Goal: Task Accomplishment & Management: Manage account settings

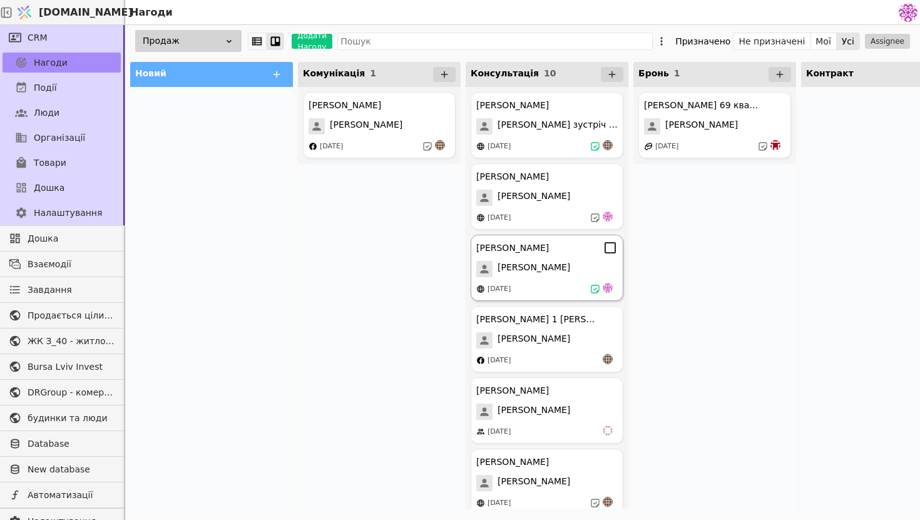
click at [530, 300] on div "[PERSON_NAME] Курдонери [PERSON_NAME] [DATE]" at bounding box center [547, 268] width 153 height 66
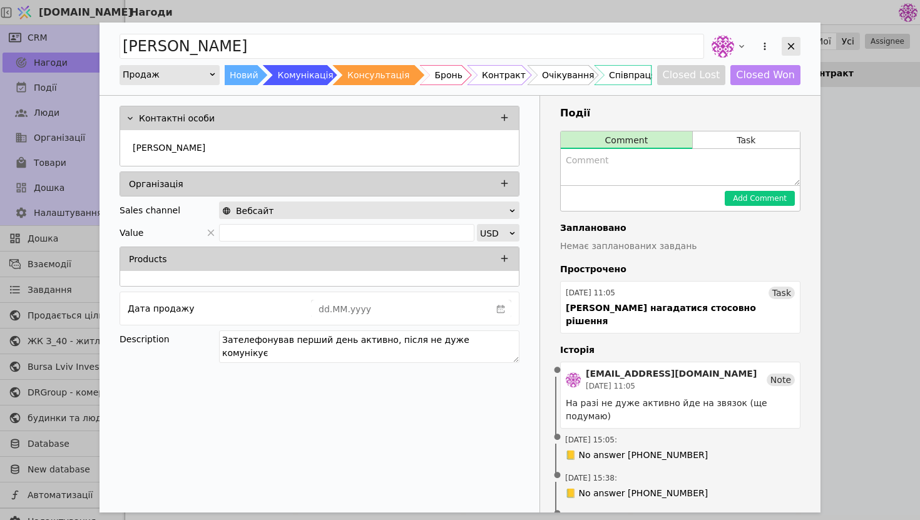
click at [790, 49] on icon "Add Opportunity" at bounding box center [791, 46] width 11 height 11
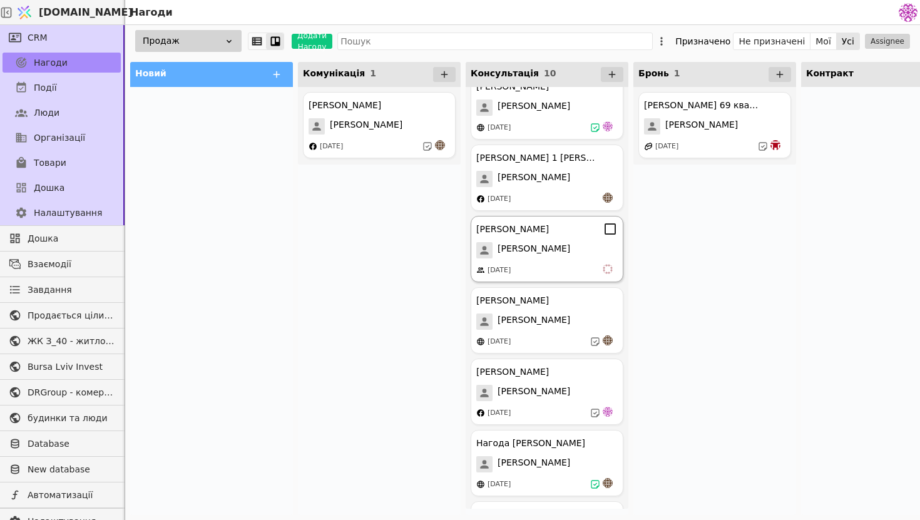
scroll to position [220, 0]
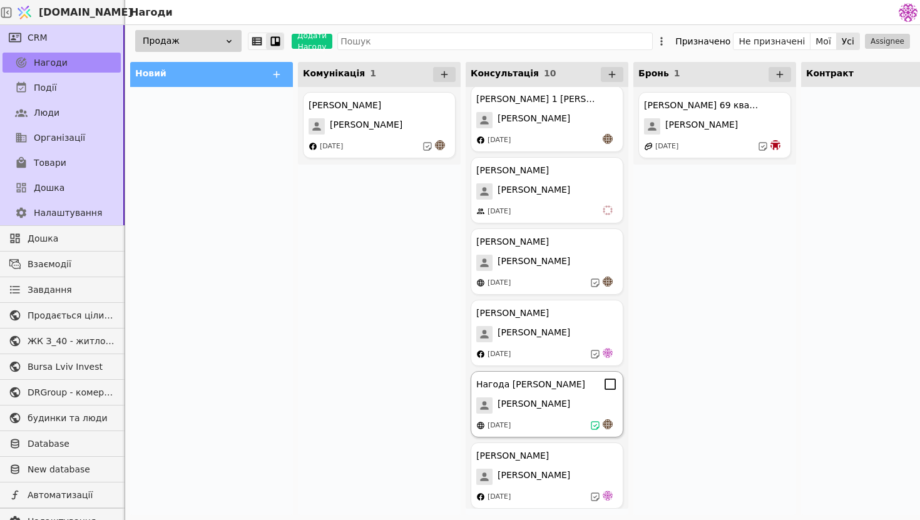
click at [555, 420] on div "[DATE]" at bounding box center [547, 426] width 142 height 13
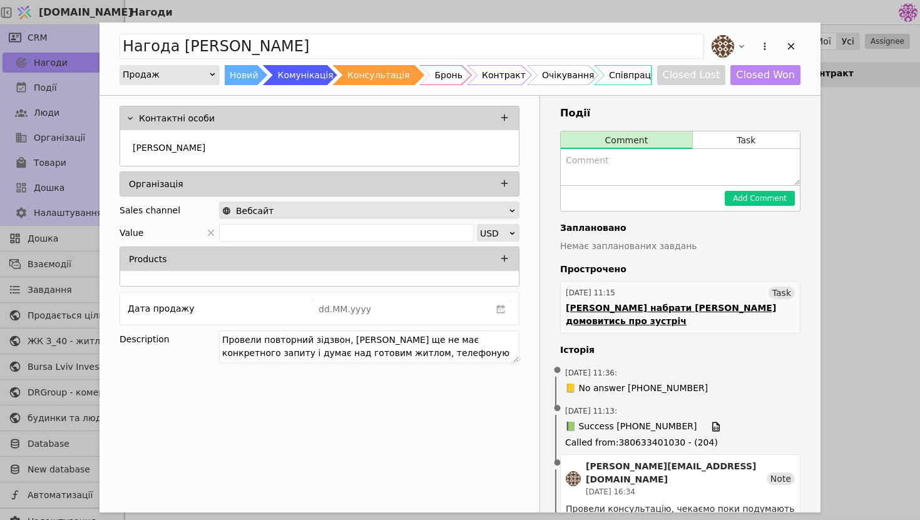
click at [672, 308] on div "[PERSON_NAME] набрати [PERSON_NAME] домовитись про зустріч" at bounding box center [680, 315] width 229 height 26
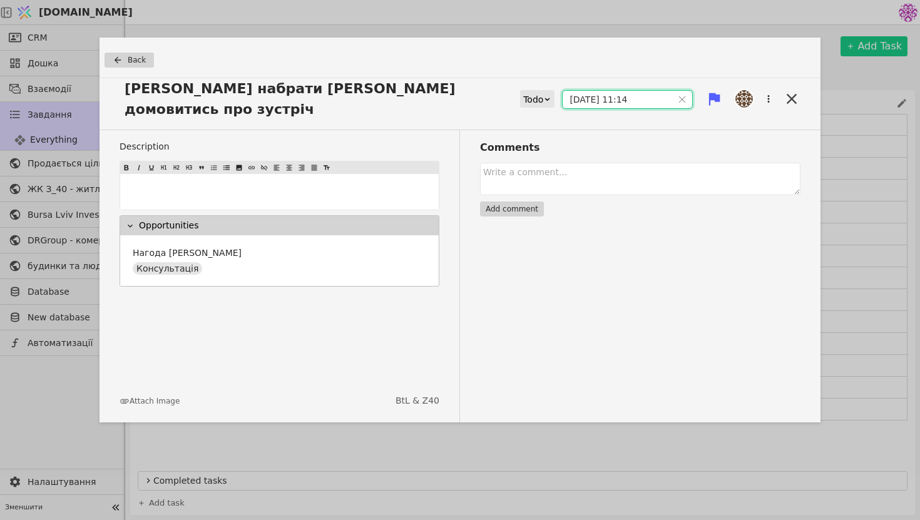
click at [587, 93] on input "[DATE] 11:14" at bounding box center [618, 100] width 110 height 18
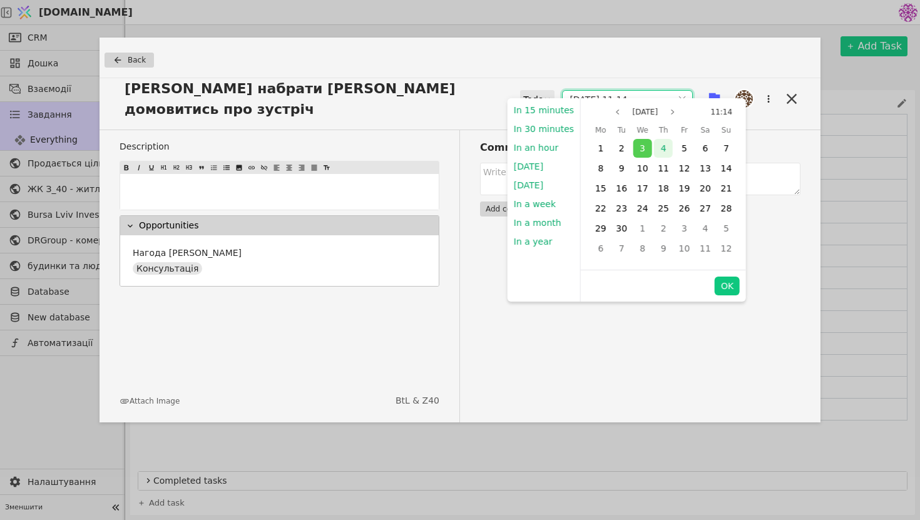
click at [654, 150] on div "4" at bounding box center [663, 148] width 19 height 19
click at [727, 283] on button "OK" at bounding box center [727, 286] width 25 height 19
type input "[DATE] 11:14"
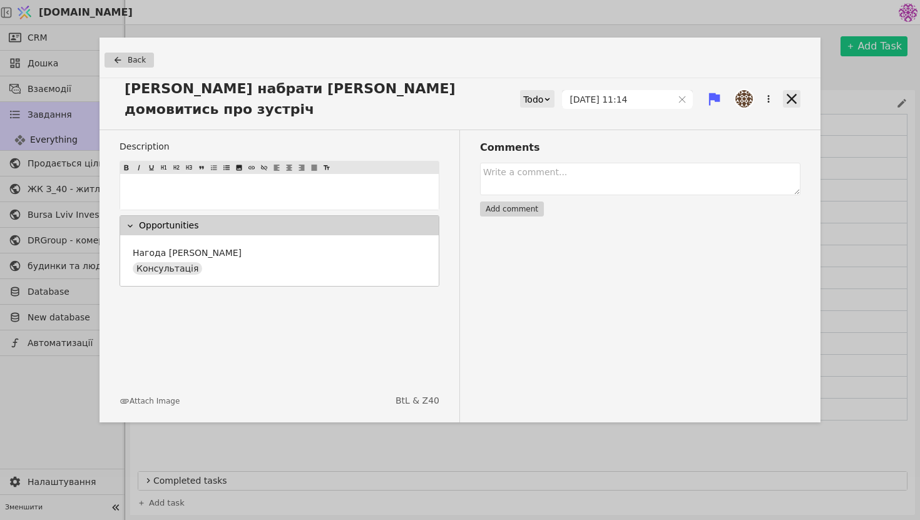
click at [786, 91] on icon at bounding box center [792, 99] width 18 height 18
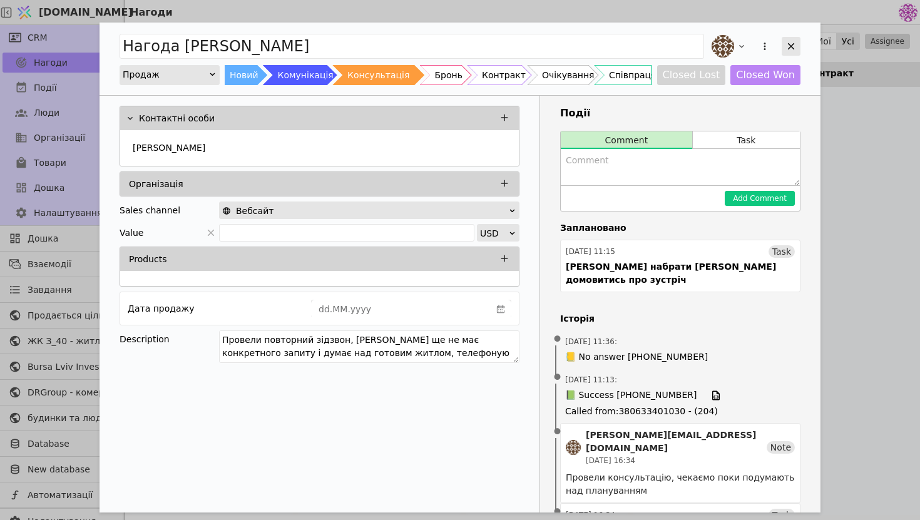
click at [795, 51] on icon "Add Opportunity" at bounding box center [791, 46] width 11 height 11
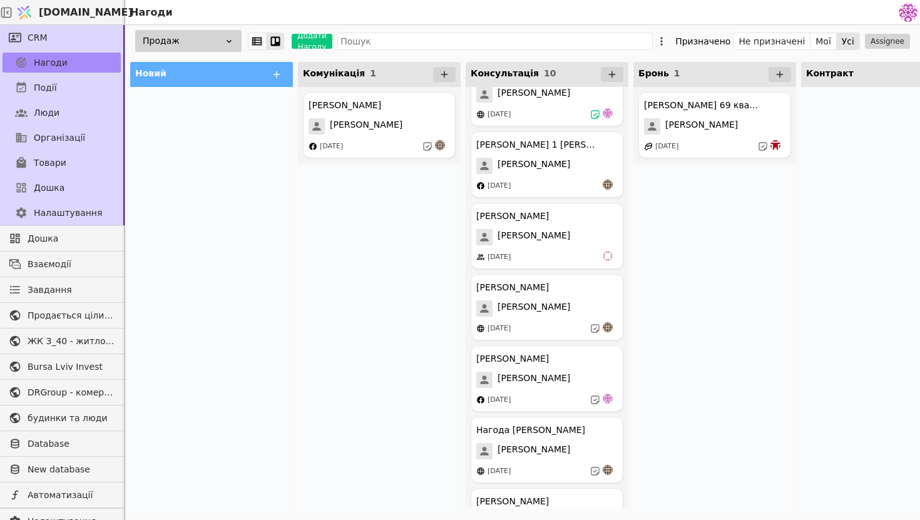
scroll to position [318, 0]
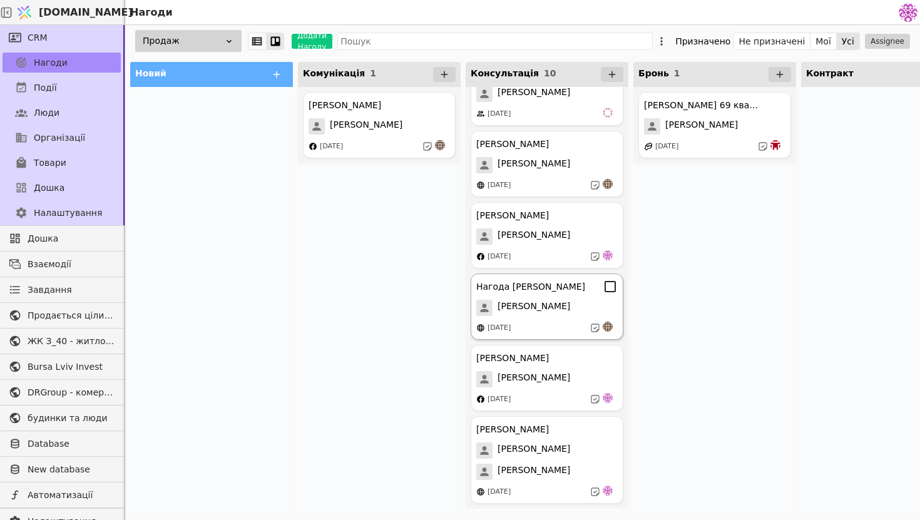
click at [550, 323] on div "[DATE]" at bounding box center [547, 328] width 142 height 13
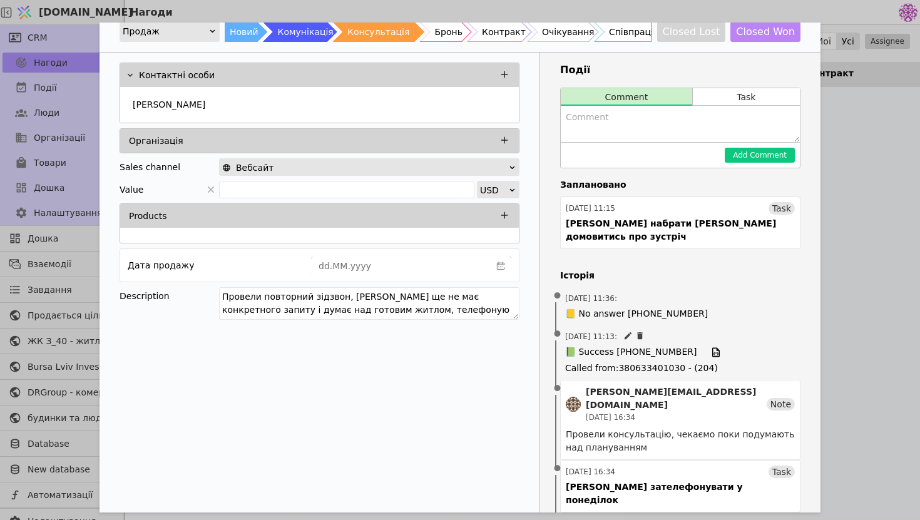
scroll to position [68, 0]
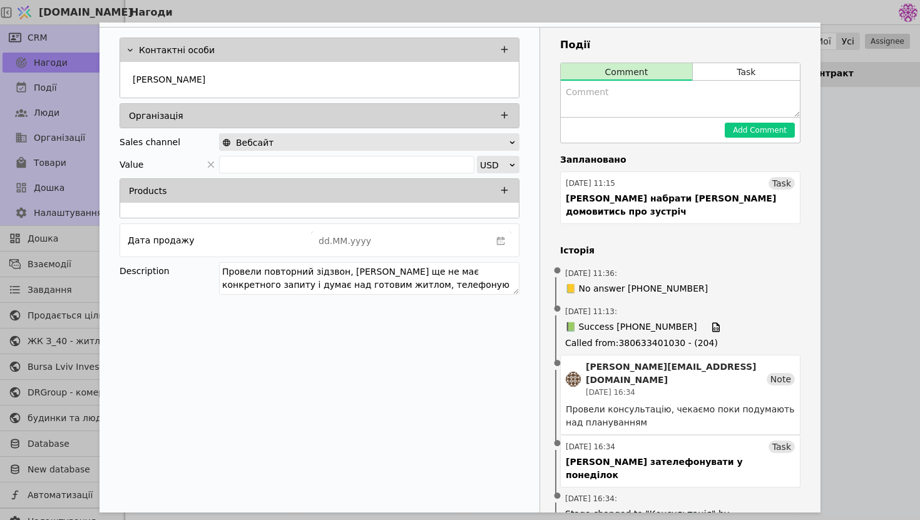
click at [875, 114] on div "Нагода [PERSON_NAME] Новий Комунікація Консультація Бронь Контракт Очікування С…" at bounding box center [460, 260] width 920 height 520
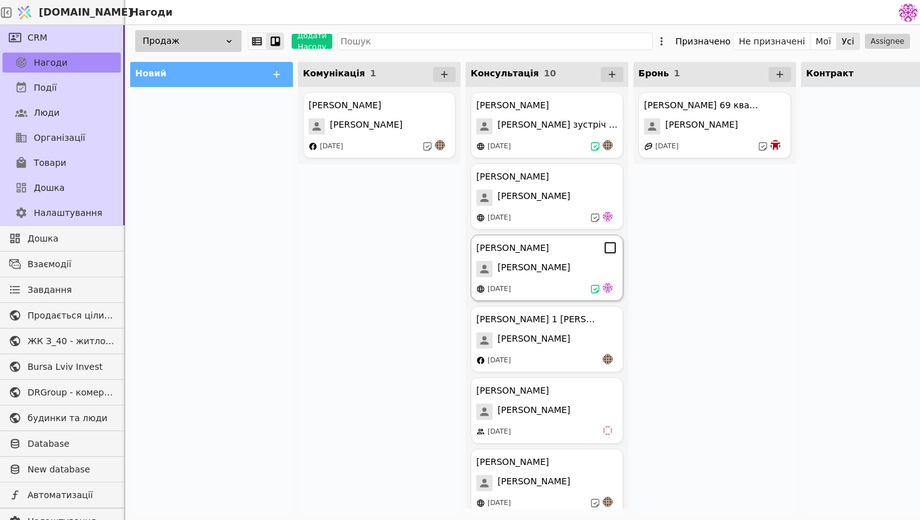
click at [556, 293] on div "[DATE]" at bounding box center [547, 289] width 142 height 13
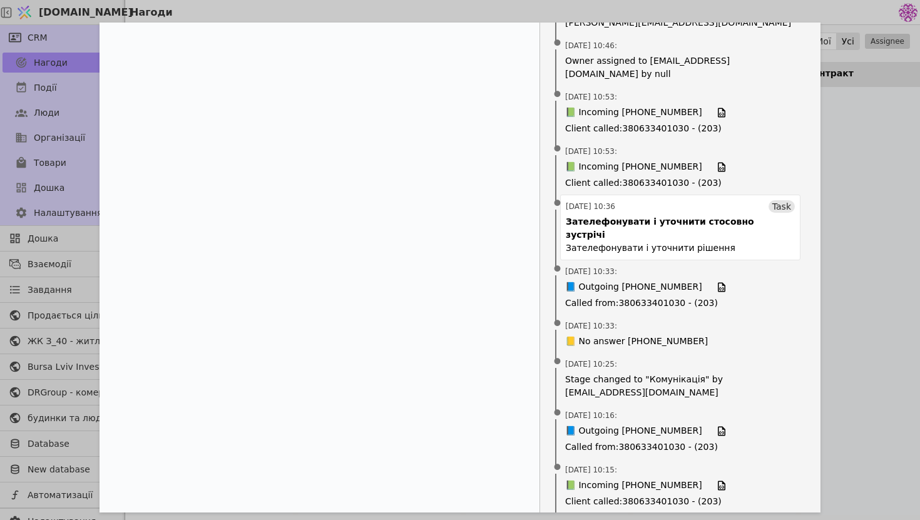
scroll to position [599, 0]
click at [869, 215] on div "[PERSON_NAME] Продаж Новий Комунікація Консультація Бронь Контракт Очікування С…" at bounding box center [460, 260] width 920 height 520
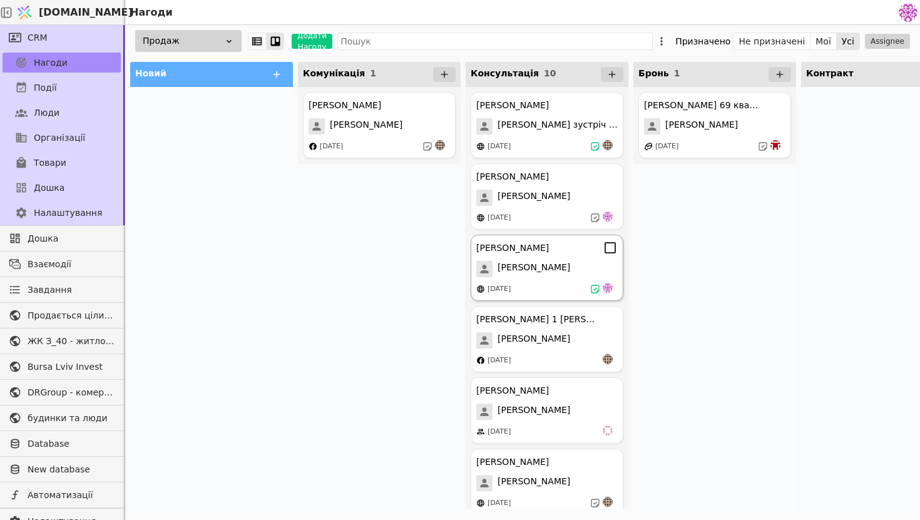
scroll to position [235, 0]
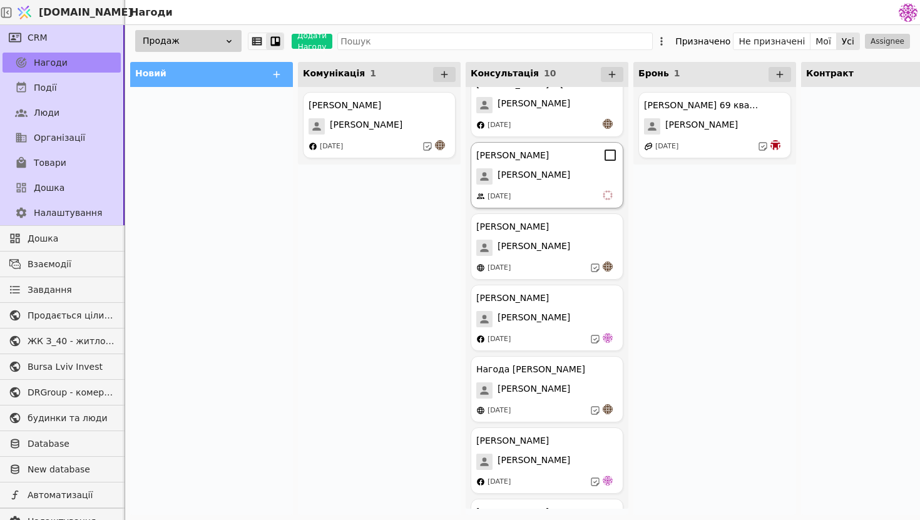
click at [557, 194] on div "[DATE]" at bounding box center [547, 196] width 142 height 13
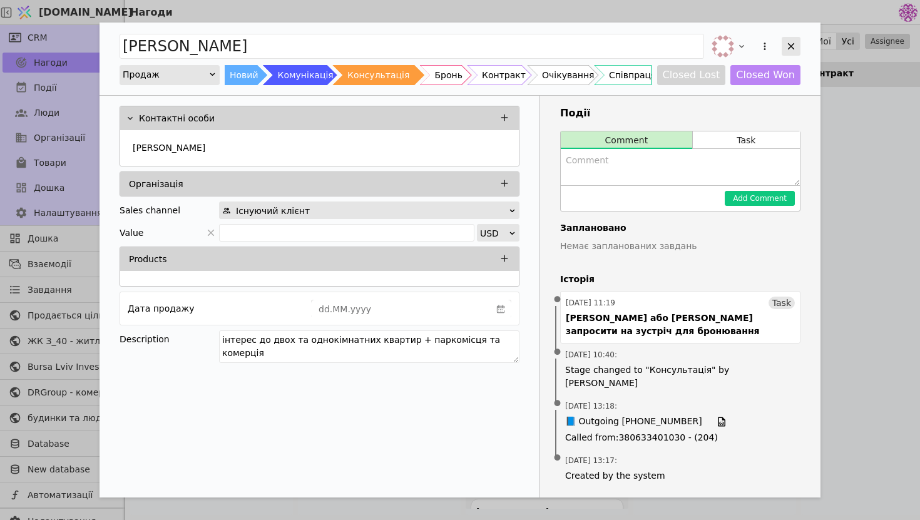
click at [796, 51] on icon "Add Opportunity" at bounding box center [791, 46] width 11 height 11
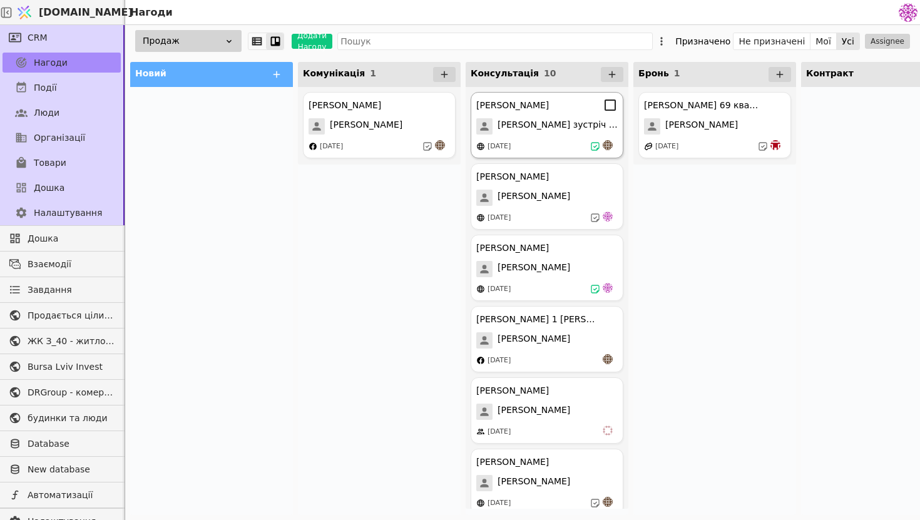
click at [517, 125] on span "[PERSON_NAME] зустріч 13.08" at bounding box center [558, 126] width 120 height 16
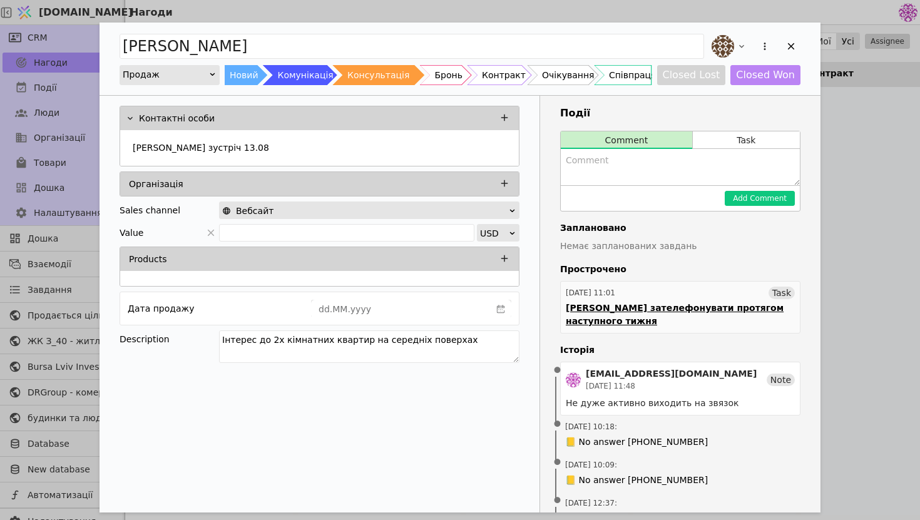
click at [688, 311] on div "[PERSON_NAME] зателефонувати протягом наступного тижня" at bounding box center [680, 315] width 229 height 26
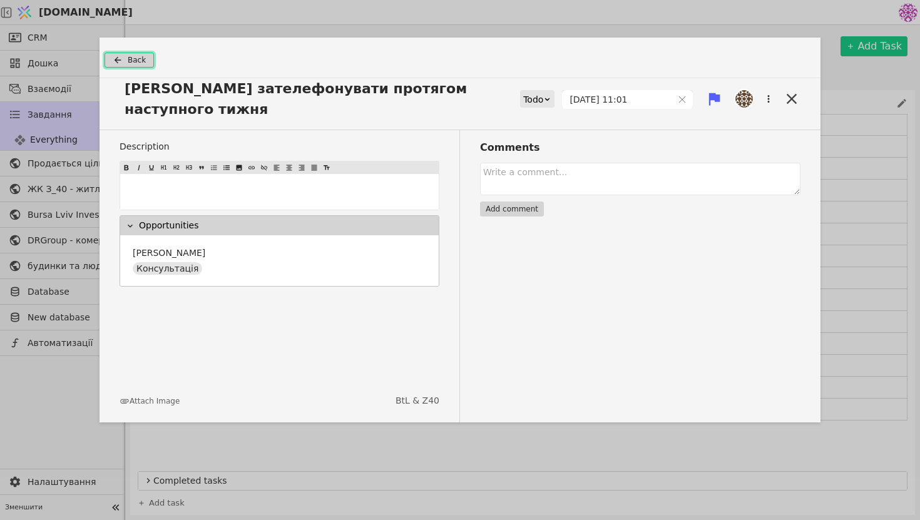
click at [128, 63] on span "Back" at bounding box center [137, 59] width 18 height 11
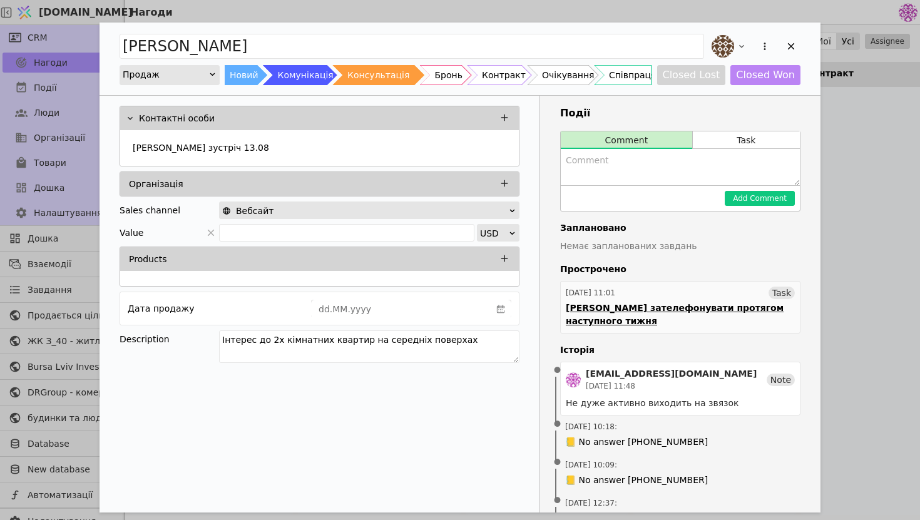
click at [686, 302] on div "[PERSON_NAME] зателефонувати протягом наступного тижня" at bounding box center [680, 315] width 229 height 26
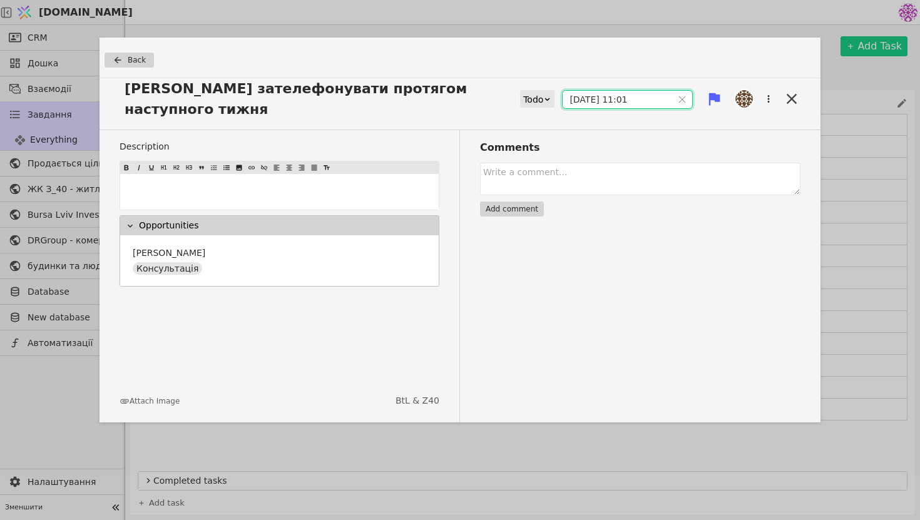
click at [586, 91] on input "[DATE] 11:01" at bounding box center [618, 100] width 110 height 18
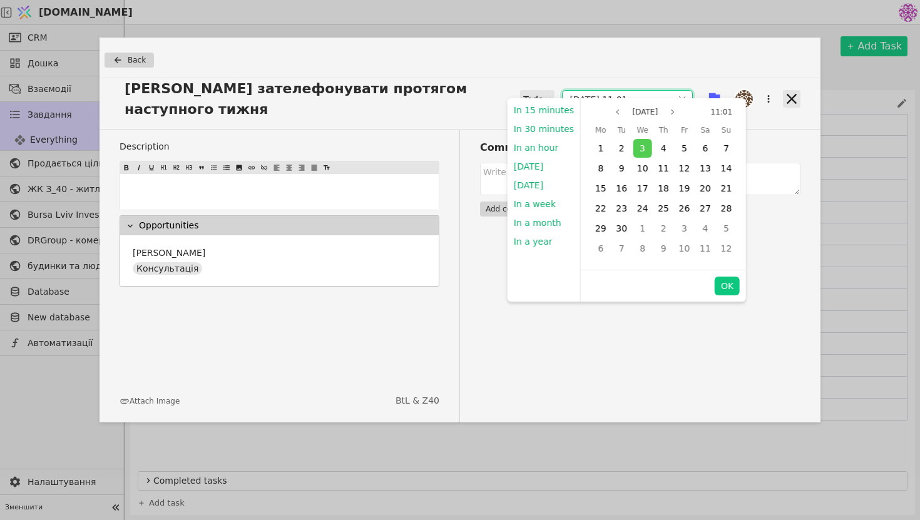
click at [786, 96] on icon at bounding box center [792, 99] width 18 height 18
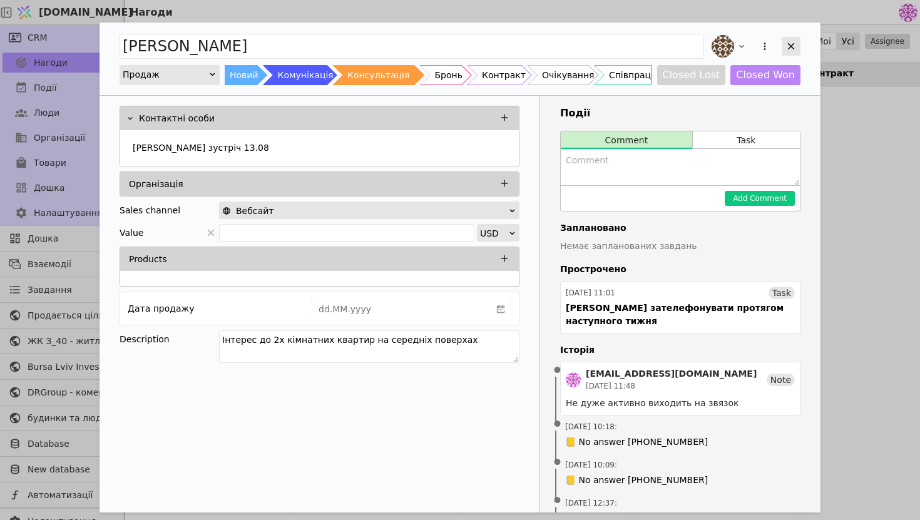
click at [790, 42] on icon "Add Opportunity" at bounding box center [791, 46] width 11 height 11
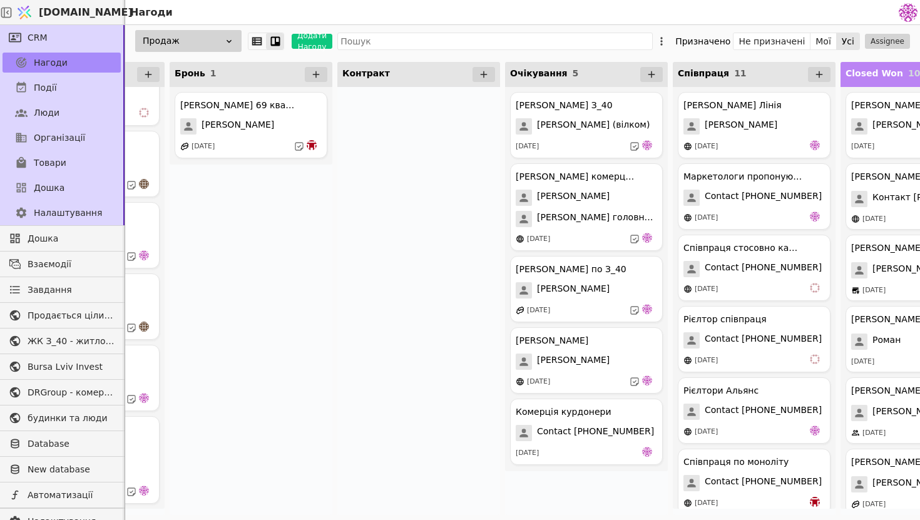
scroll to position [0, 463]
